Goal: Obtain resource: Download file/media

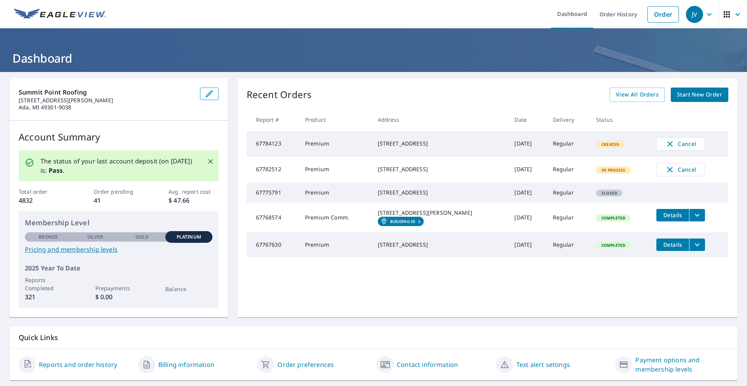
click at [699, 101] on link "Start New Order" at bounding box center [700, 95] width 58 height 14
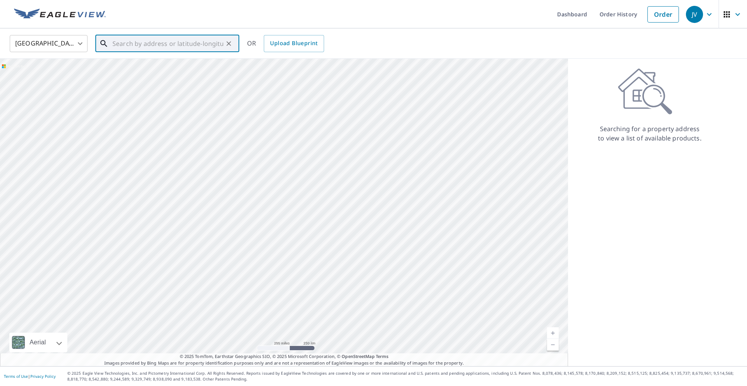
click at [206, 42] on input "text" at bounding box center [168, 44] width 111 height 22
click at [171, 39] on input "text" at bounding box center [168, 44] width 111 height 22
paste input "[STREET_ADDRESS][PERSON_NAME]"
click at [155, 71] on p "[GEOGRAPHIC_DATA], MI 49331" at bounding box center [172, 75] width 122 height 8
type input "[STREET_ADDRESS][PERSON_NAME][PERSON_NAME]"
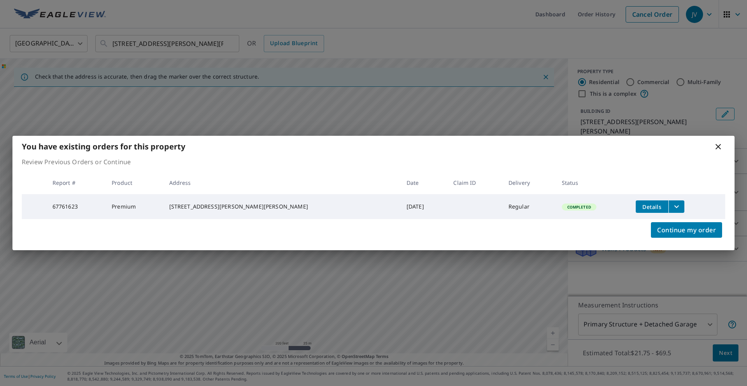
click at [672, 205] on icon "filesDropdownBtn-67761623" at bounding box center [676, 206] width 9 height 9
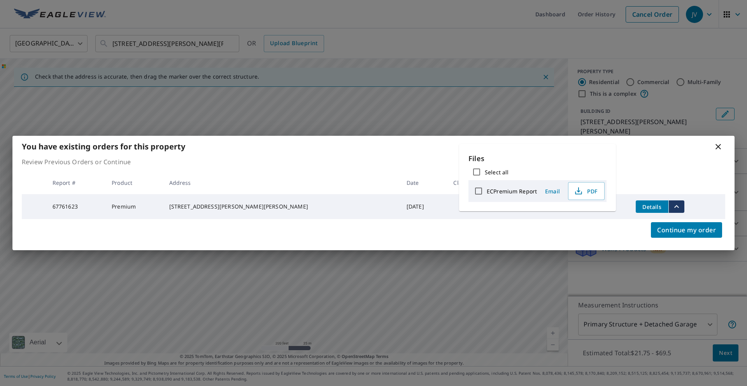
click at [673, 163] on p "Review Previous Orders or Continue" at bounding box center [374, 161] width 704 height 9
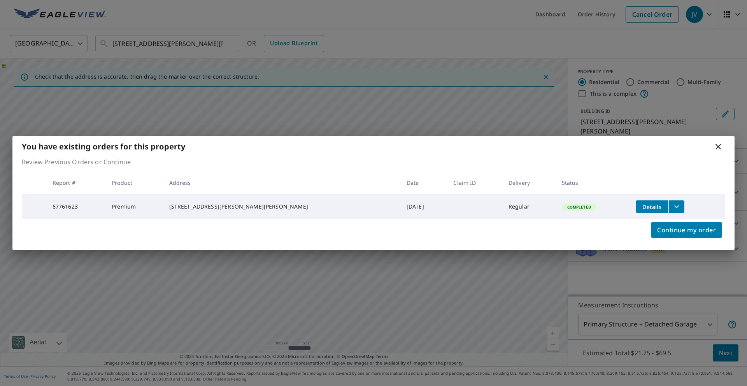
click at [641, 206] on span "Details" at bounding box center [652, 206] width 23 height 7
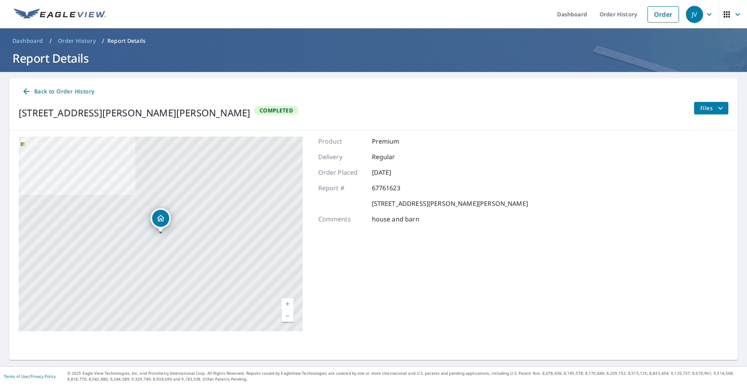
click at [714, 107] on span "Files" at bounding box center [713, 108] width 25 height 9
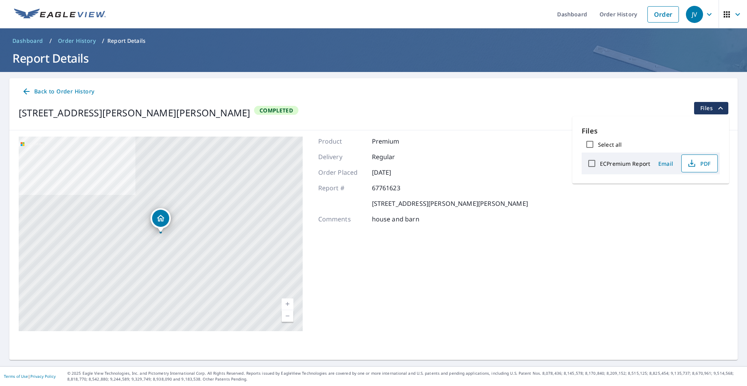
click at [698, 166] on span "PDF" at bounding box center [699, 163] width 25 height 9
